Goal: Task Accomplishment & Management: Use online tool/utility

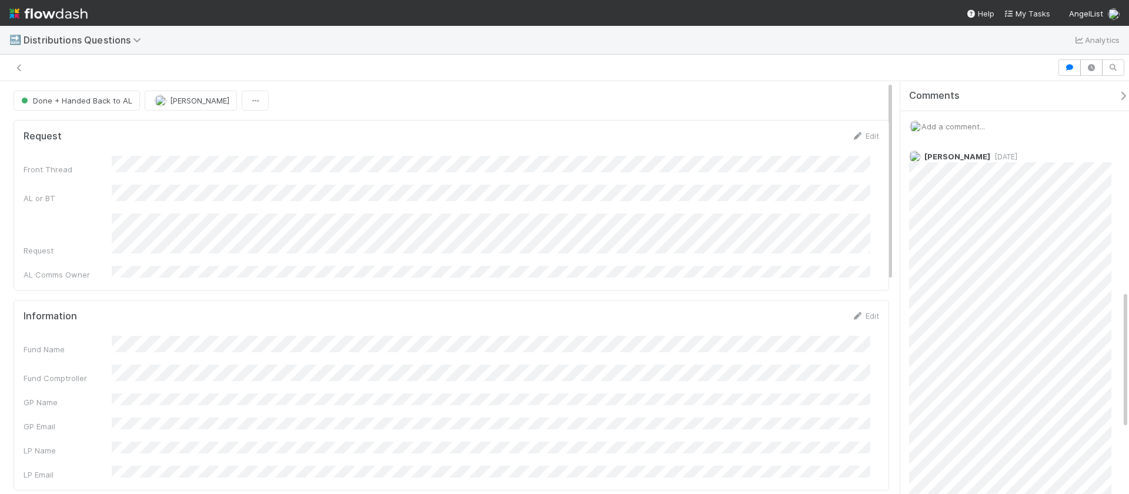
scroll to position [627, 0]
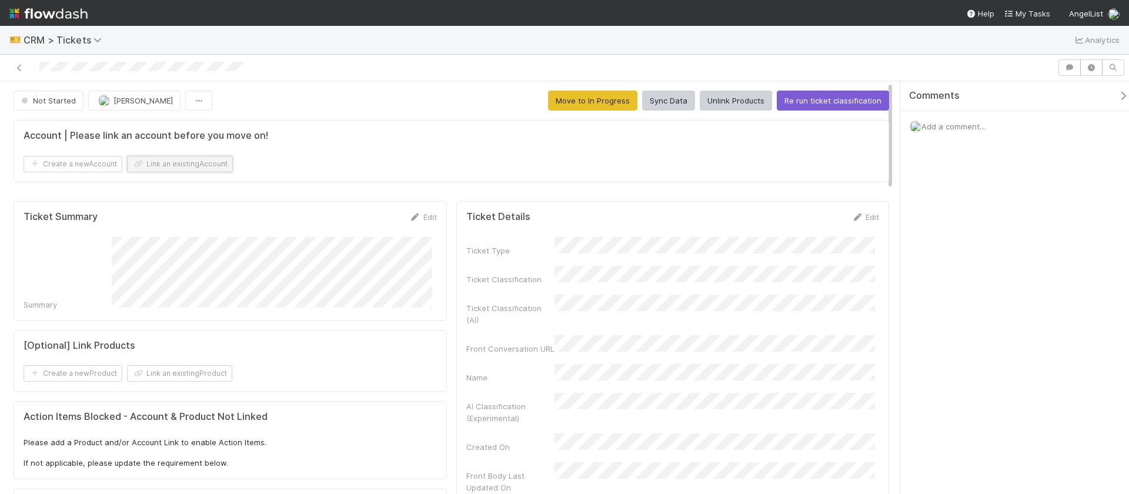
click at [216, 162] on button "Link an existing Account" at bounding box center [180, 164] width 106 height 16
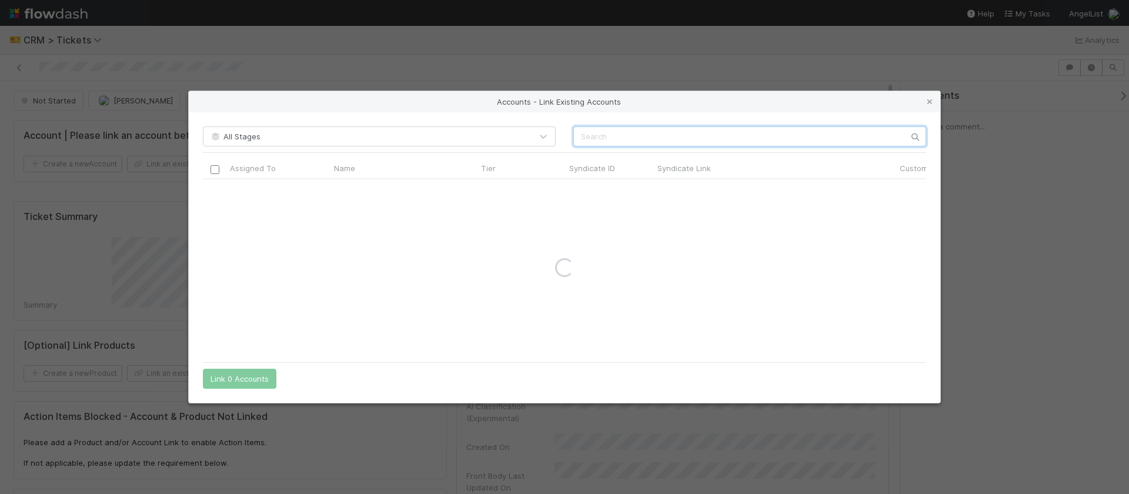
click at [596, 132] on input "text" at bounding box center [749, 136] width 353 height 20
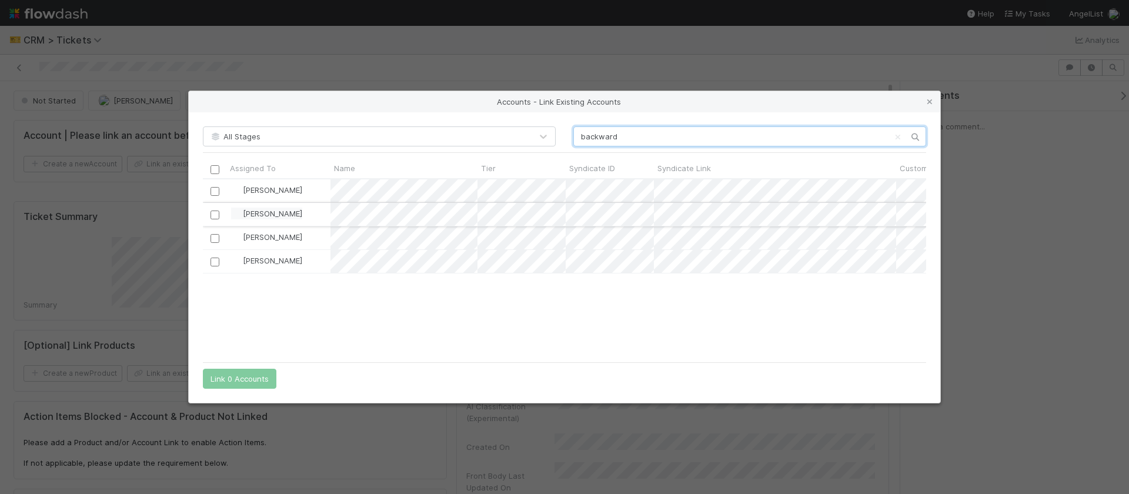
scroll to position [168, 715]
type input "backward"
click at [218, 189] on input "checkbox" at bounding box center [215, 191] width 9 height 9
click at [230, 391] on div "All Stages backward Assigned To Name Tier Syndicate ID Syndicate Link Customer …" at bounding box center [565, 257] width 752 height 291
click at [234, 383] on button "Link 1 Account" at bounding box center [237, 379] width 68 height 20
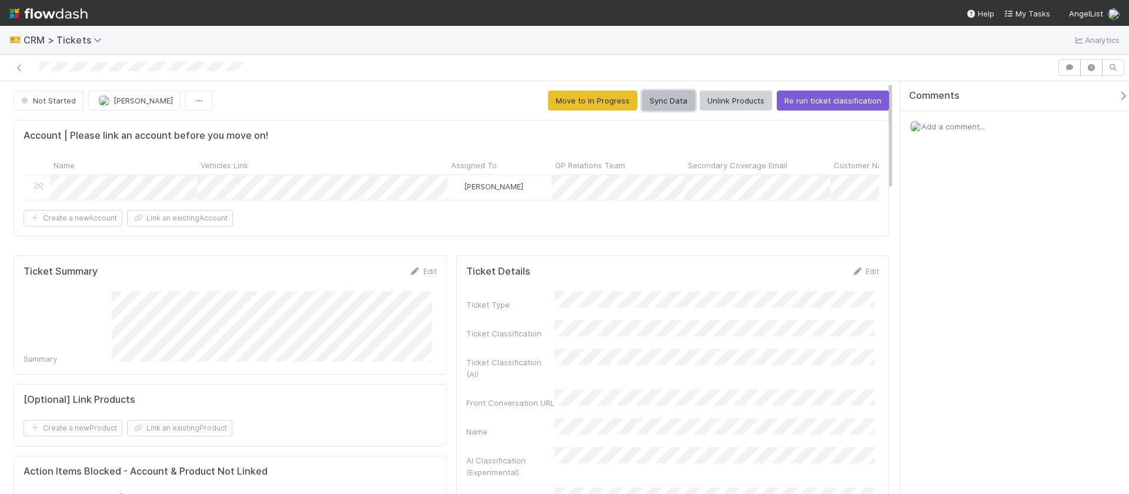
click at [653, 106] on button "Sync Data" at bounding box center [668, 101] width 53 height 20
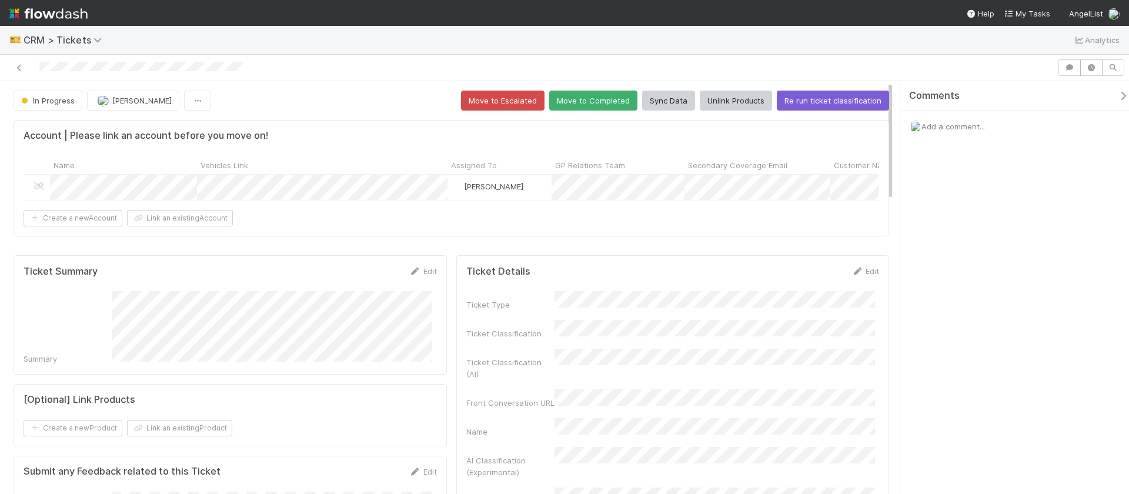
click at [1114, 95] on button "button" at bounding box center [1126, 96] width 24 height 11
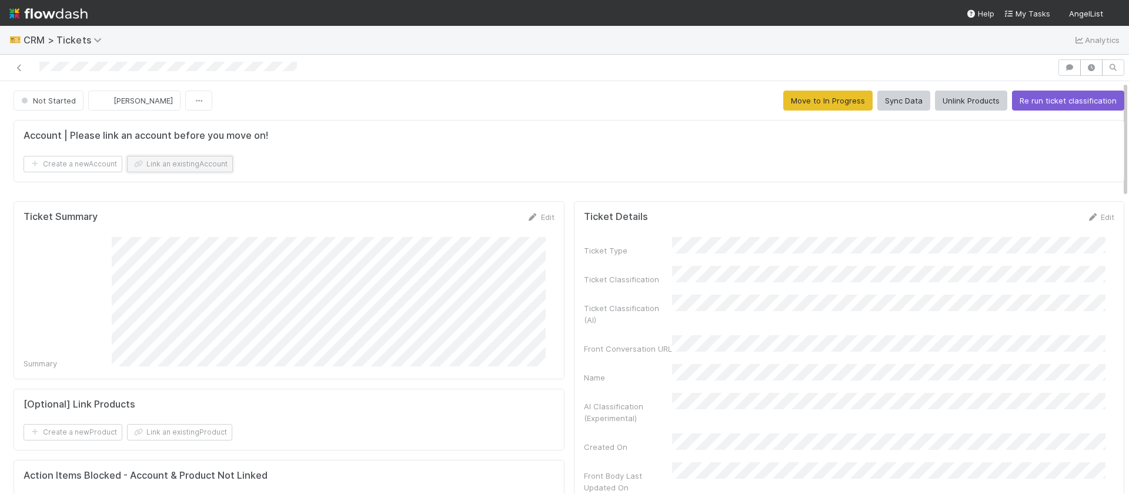
click at [208, 158] on button "Link an existing Account" at bounding box center [180, 164] width 106 height 16
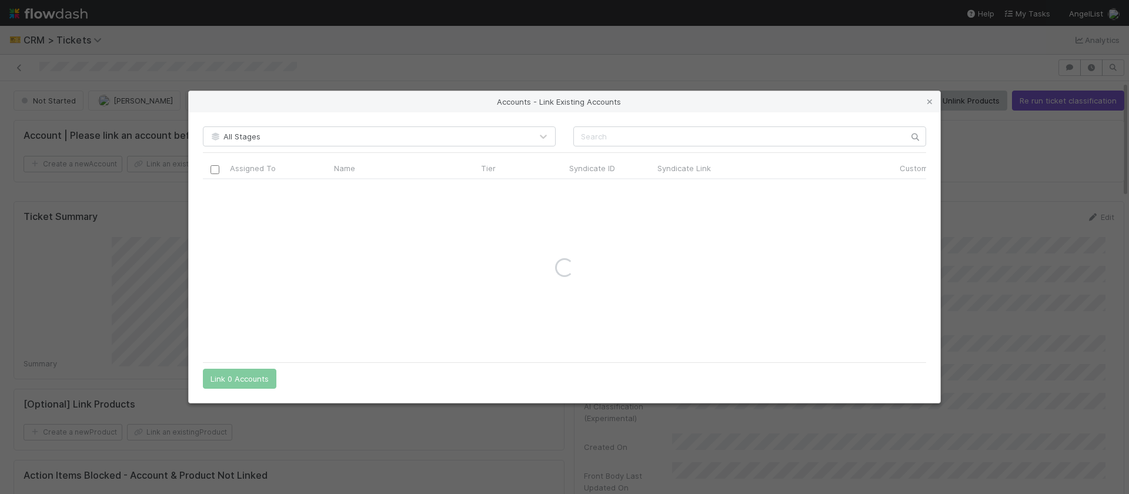
click at [590, 145] on input "text" at bounding box center [749, 136] width 353 height 20
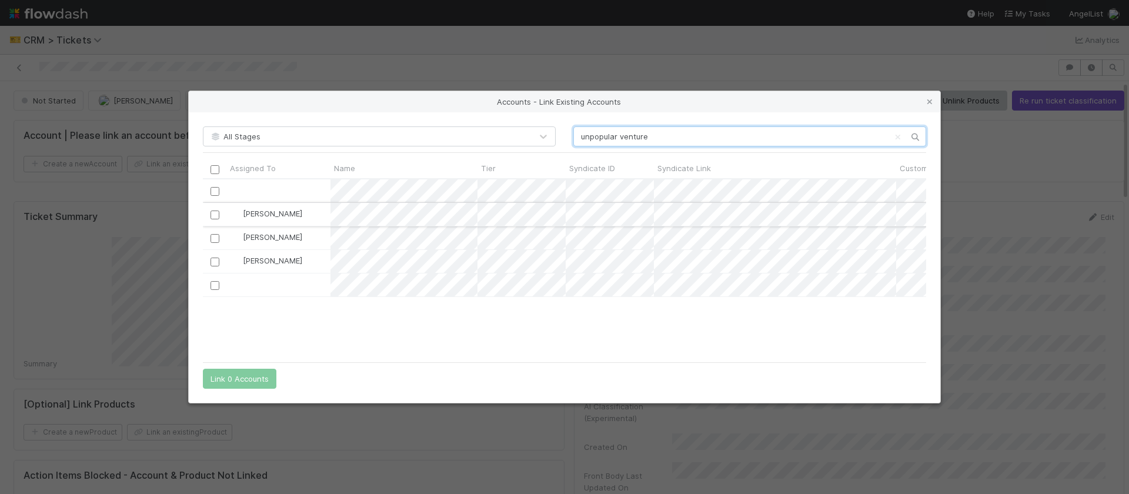
scroll to position [168, 715]
type input "unpopular venture"
click at [215, 265] on input "checkbox" at bounding box center [215, 262] width 9 height 9
click at [234, 379] on button "Link 1 Account" at bounding box center [237, 379] width 68 height 20
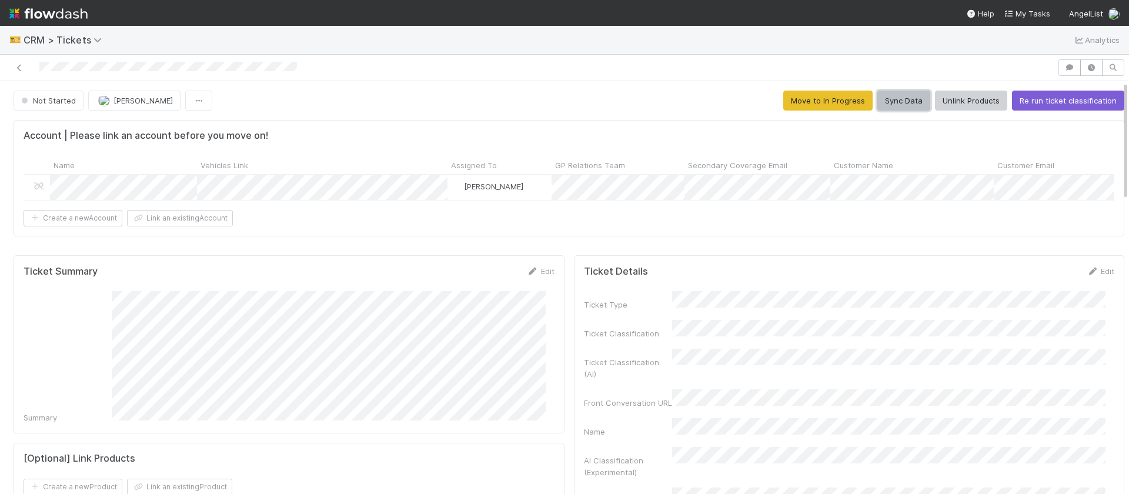
click at [895, 104] on button "Sync Data" at bounding box center [904, 101] width 53 height 20
